Goal: Find specific page/section: Find specific page/section

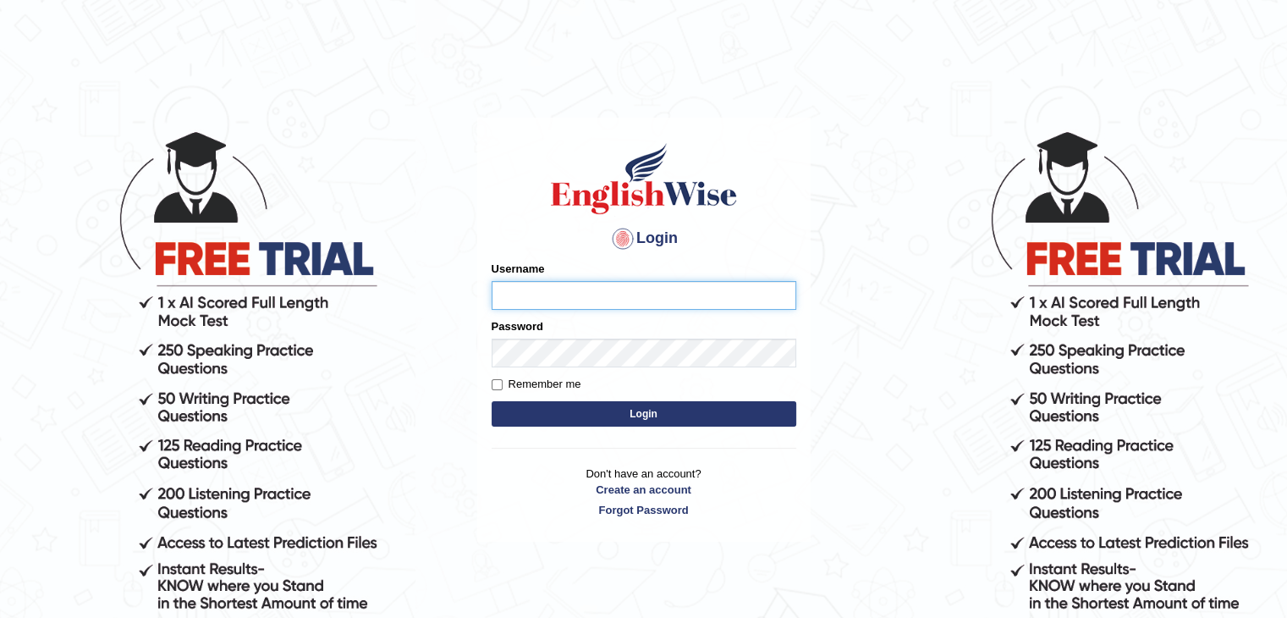
type input "yalineem"
click at [682, 414] on button "Login" at bounding box center [644, 413] width 305 height 25
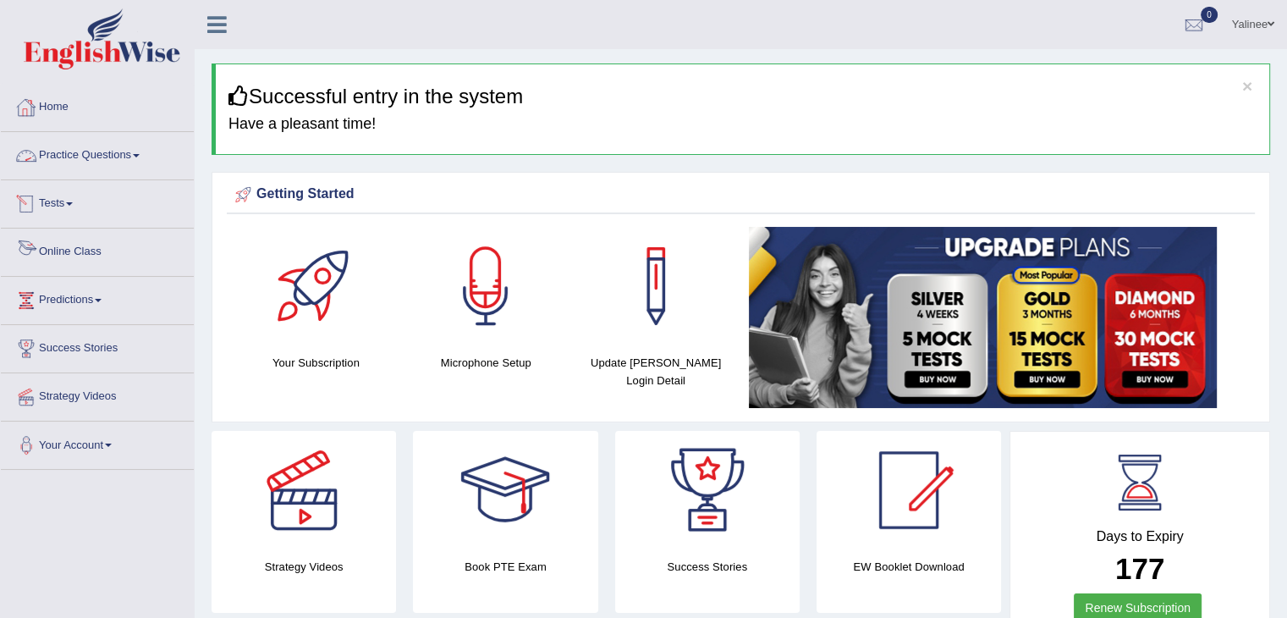
click at [65, 256] on link "Online Class" at bounding box center [97, 250] width 193 height 42
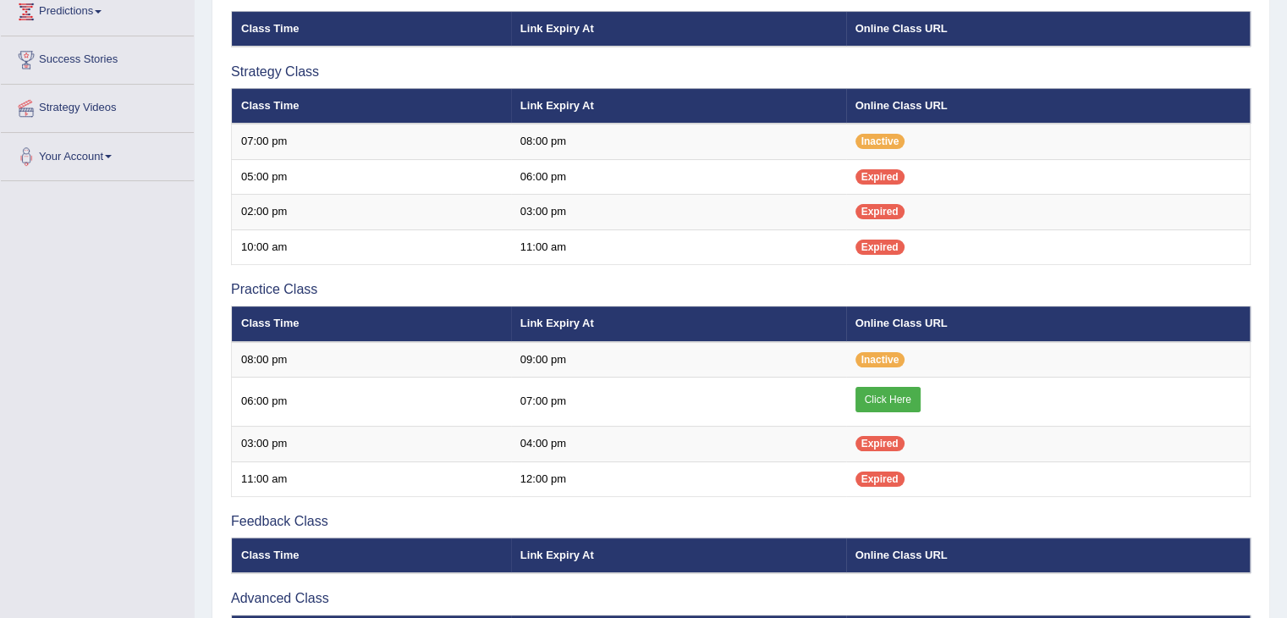
scroll to position [293, 0]
